Goal: Check status: Check status

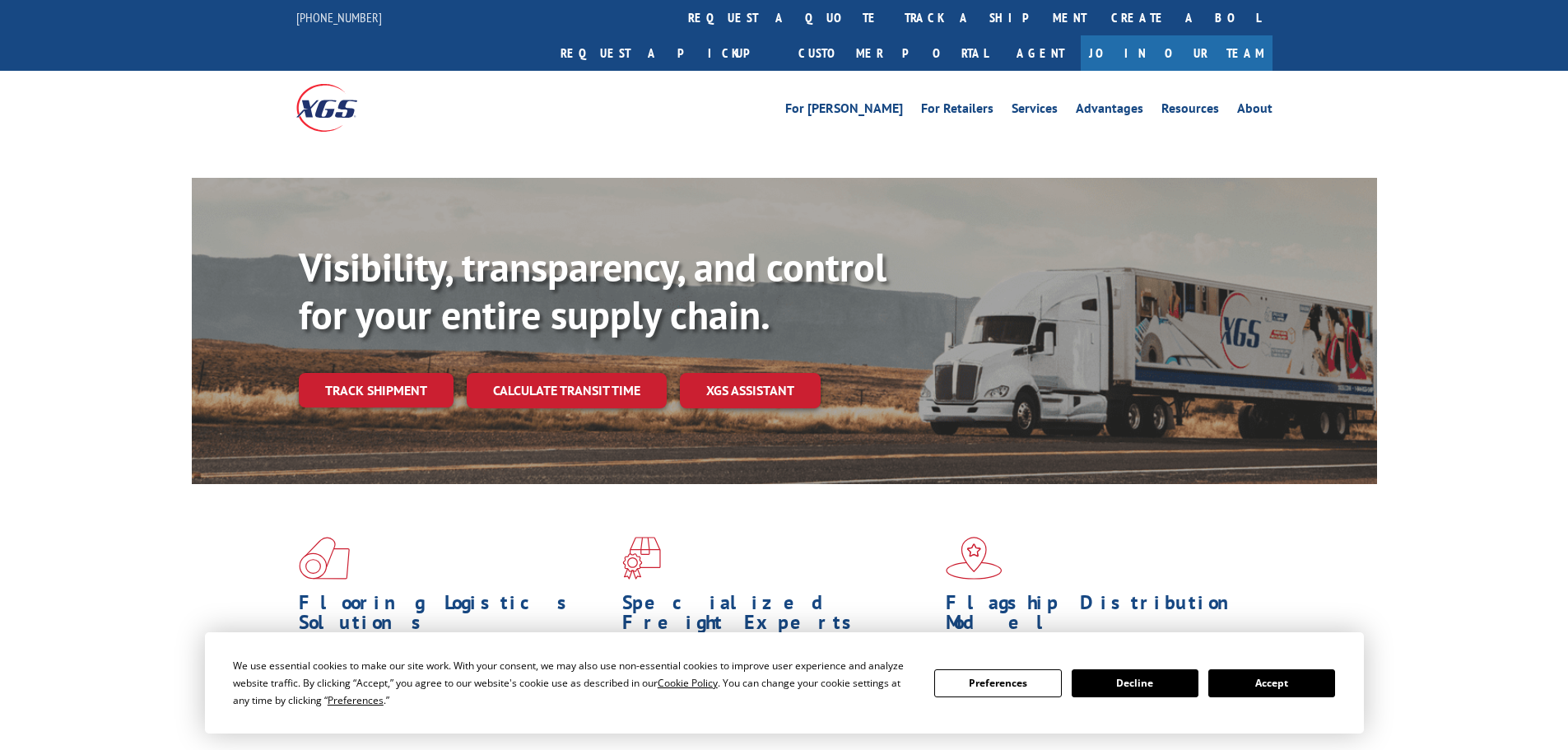
click at [372, 361] on div "Visibility, transparency, and control for your entire supply chain. Track shipm…" at bounding box center [838, 359] width 1078 height 230
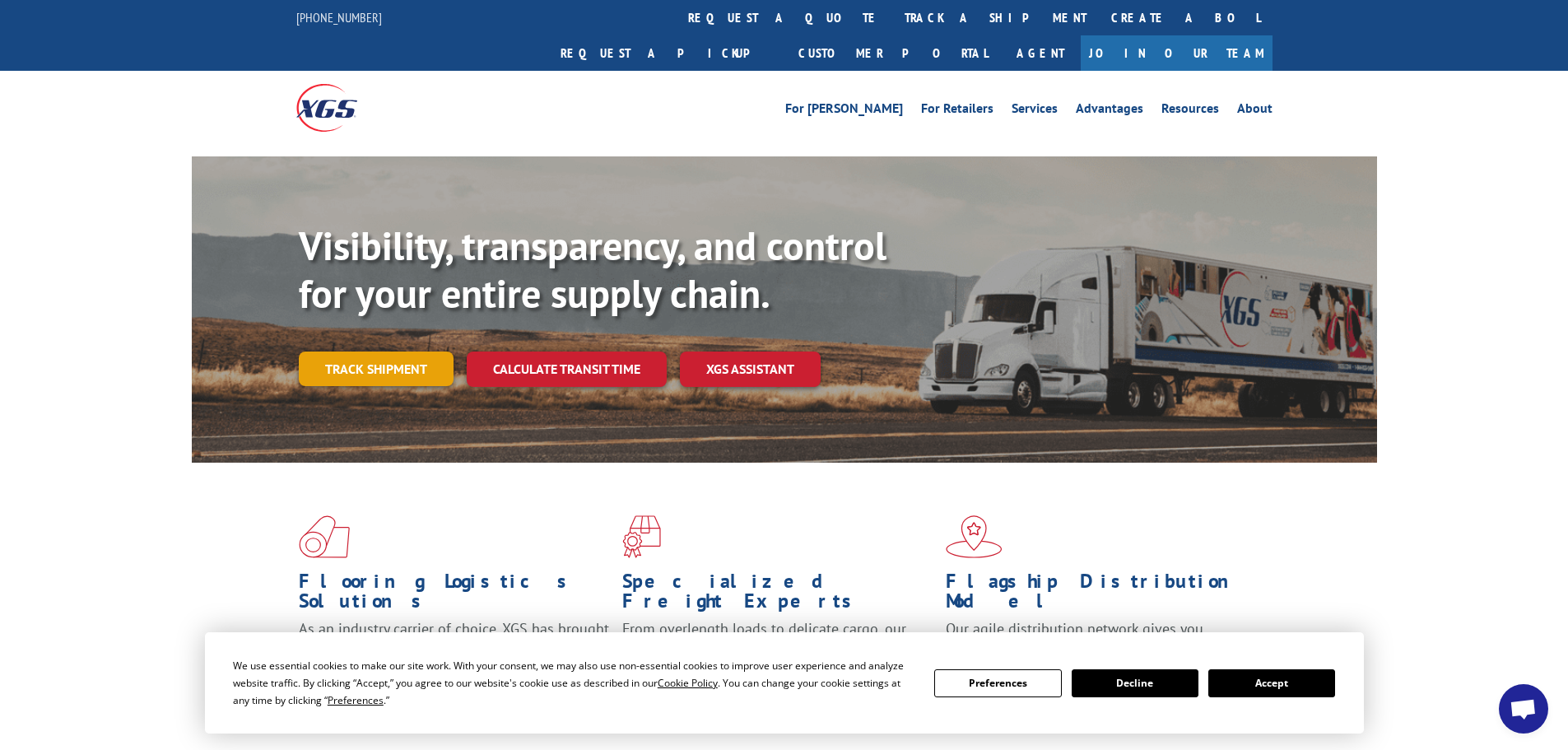
click at [403, 351] on link "Track shipment" at bounding box center [376, 368] width 155 height 34
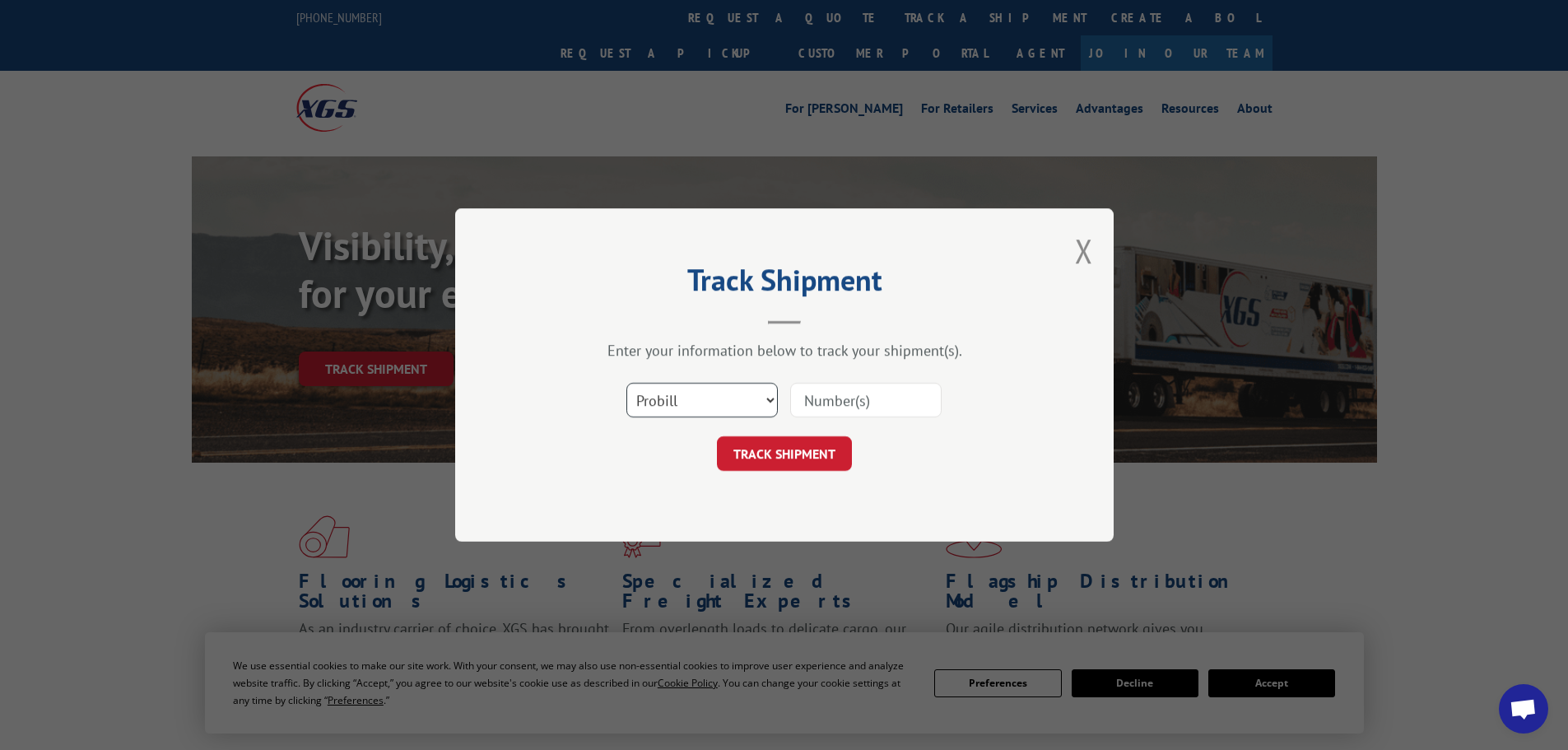
click at [691, 392] on select "Select category... Probill BOL PO" at bounding box center [702, 400] width 152 height 34
select select "po"
click at [626, 383] on select "Select category... Probill BOL PO" at bounding box center [702, 400] width 152 height 34
click at [855, 406] on input at bounding box center [867, 400] width 152 height 34
paste input "41524754"
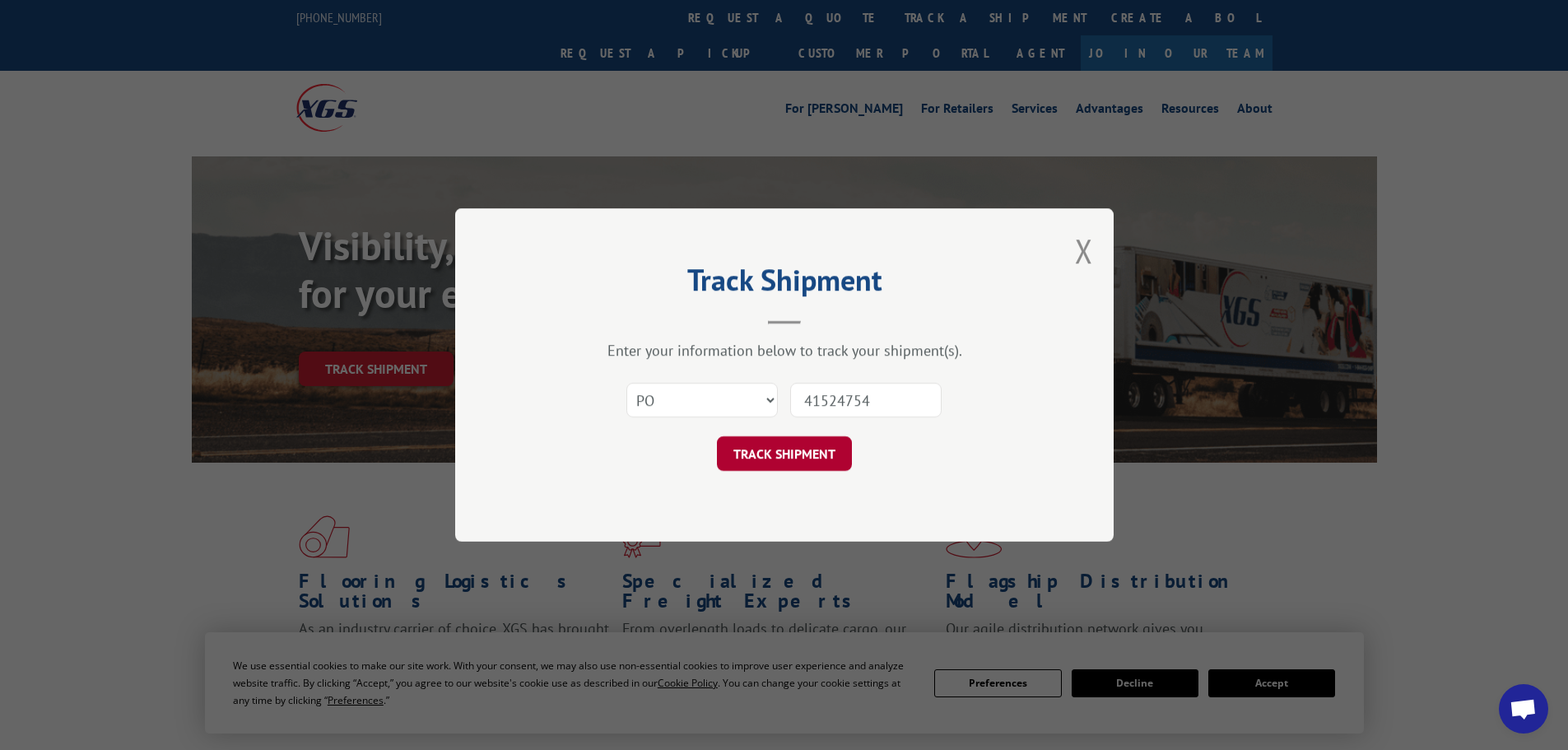
type input "41524754"
click at [822, 450] on button "TRACK SHIPMENT" at bounding box center [784, 454] width 135 height 34
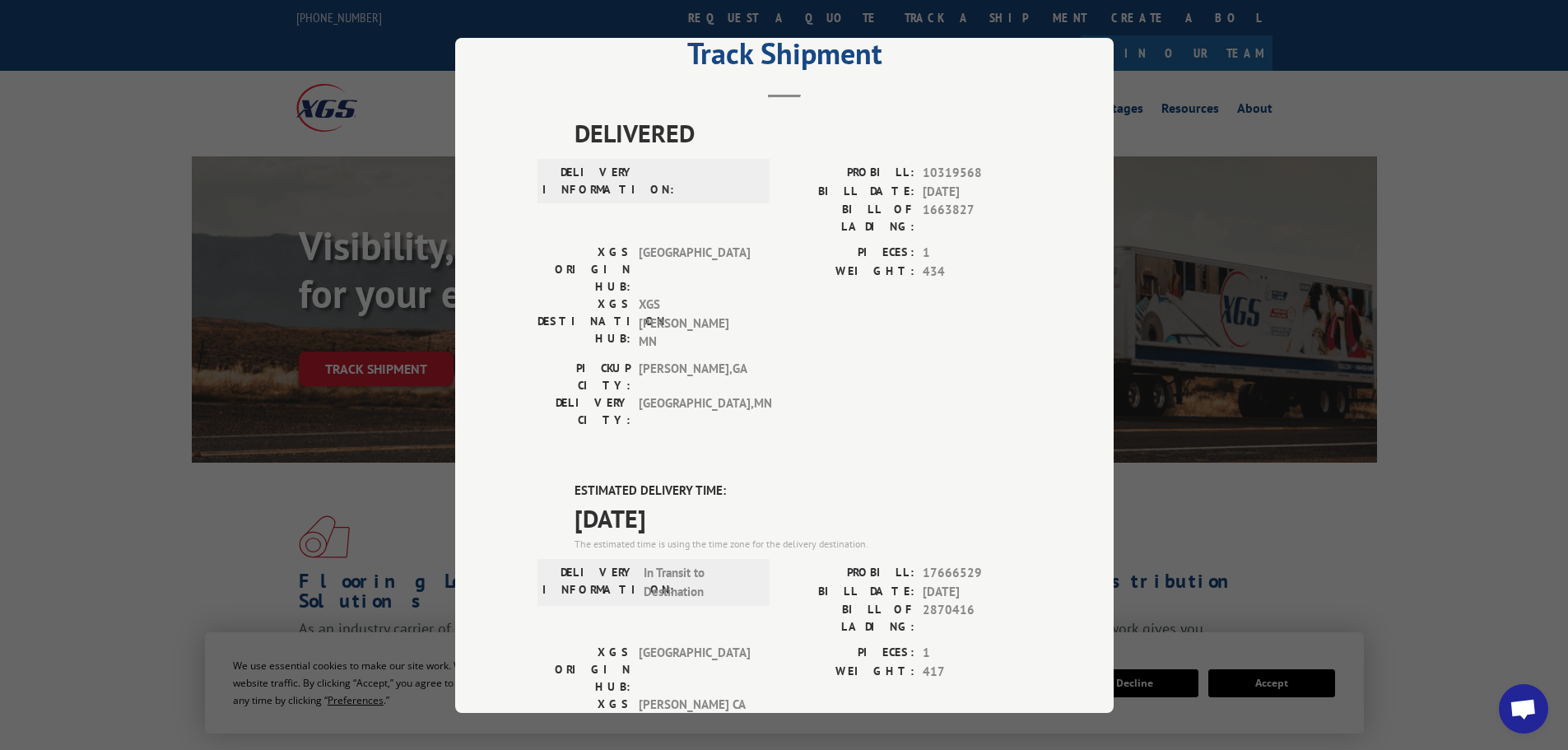
scroll to position [164, 0]
